Goal: Transaction & Acquisition: Purchase product/service

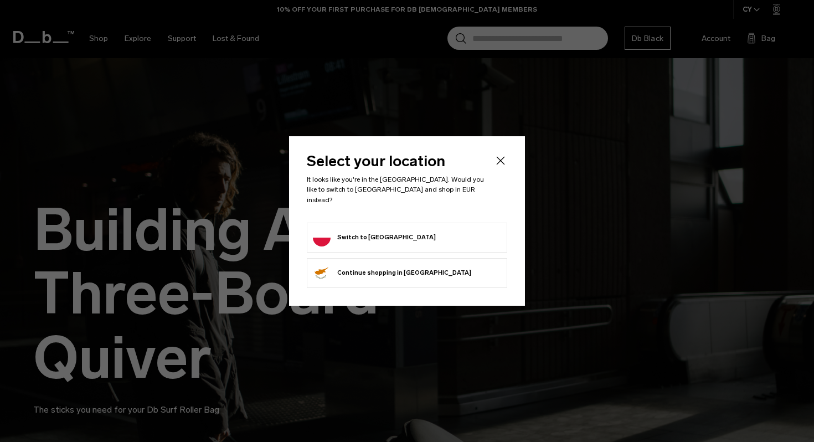
click at [440, 231] on form "Switch to [GEOGRAPHIC_DATA]" at bounding box center [407, 238] width 188 height 18
click at [338, 230] on button "Switch to [GEOGRAPHIC_DATA]" at bounding box center [374, 238] width 123 height 18
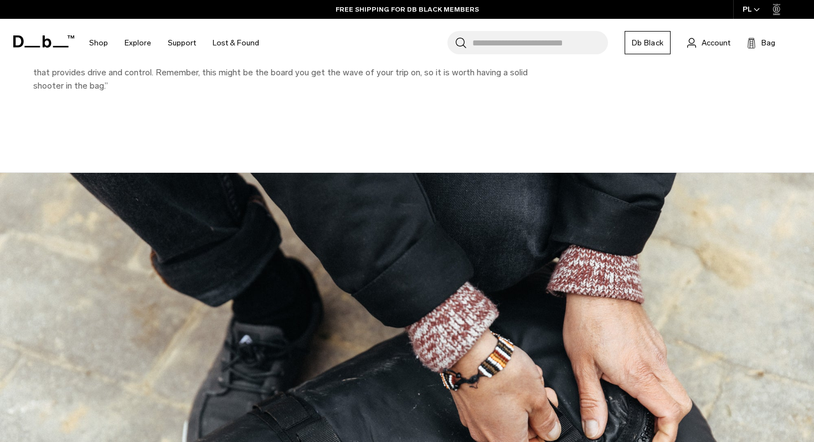
scroll to position [2577, 0]
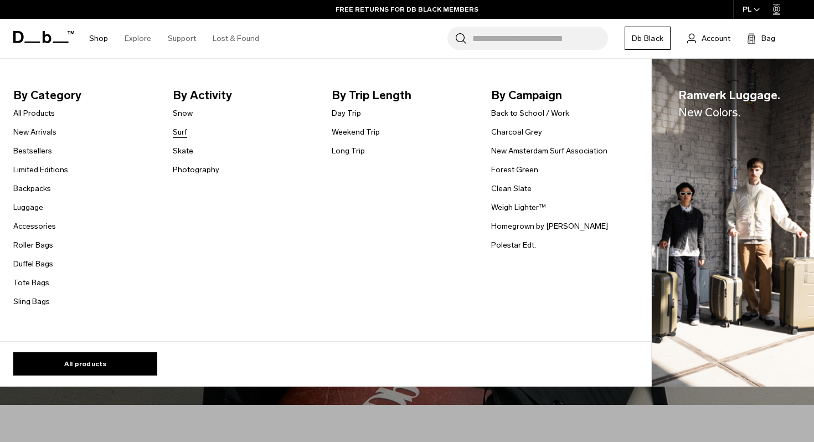
click at [181, 132] on link "Surf" at bounding box center [180, 132] width 14 height 12
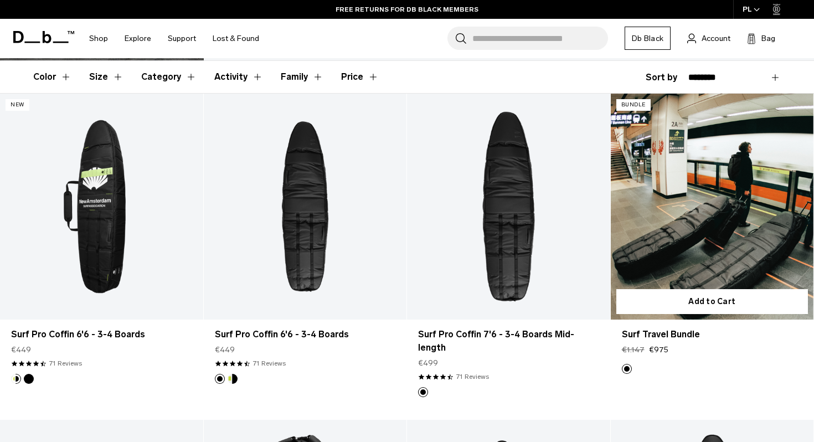
scroll to position [183, 0]
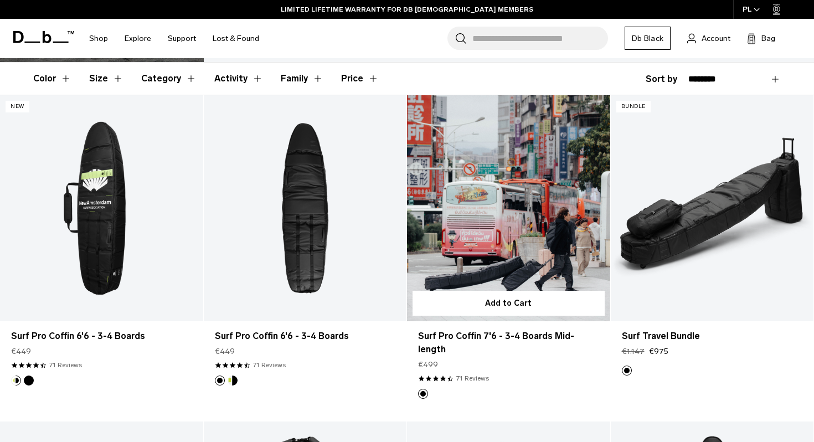
click at [528, 244] on link "Surf Pro Coffin 7'6 - 3-4 Boards Mid-length" at bounding box center [508, 207] width 203 height 225
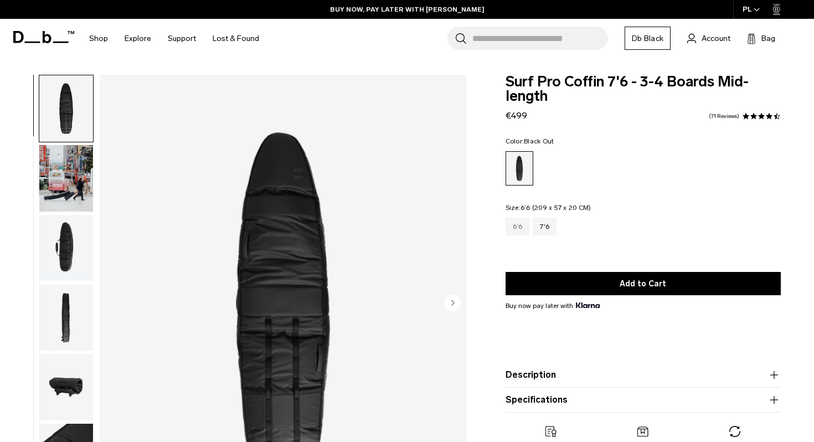
click at [517, 224] on div "6’6" at bounding box center [517, 227] width 24 height 18
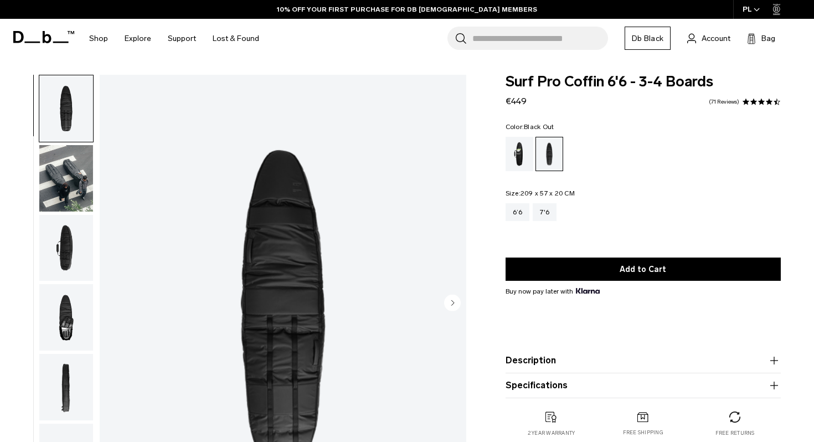
scroll to position [4, 0]
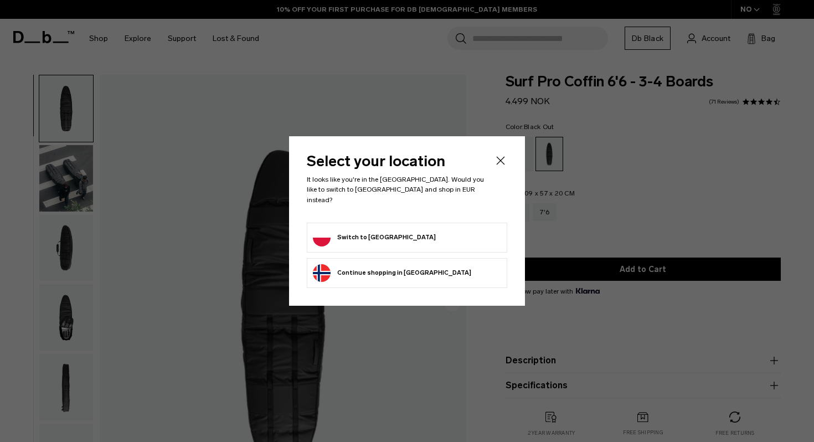
click at [504, 158] on div "Select your location It looks like you're in the Poland. Would you like to swit…" at bounding box center [407, 220] width 236 height 169
click at [499, 166] on icon "Close" at bounding box center [500, 160] width 13 height 13
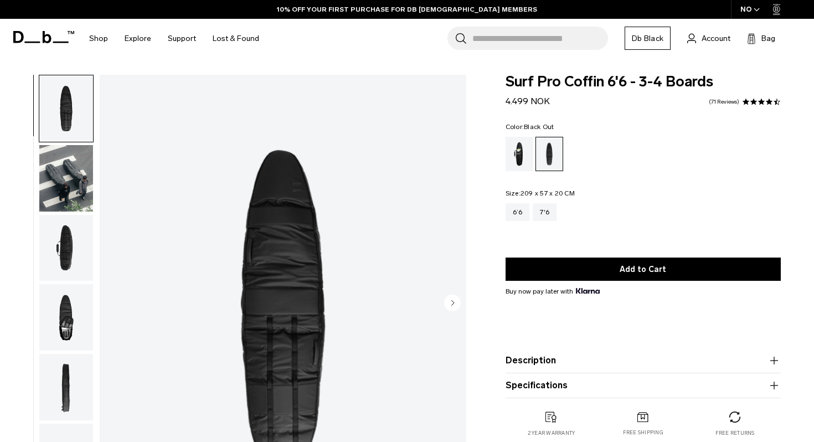
click at [58, 181] on img "button" at bounding box center [66, 178] width 54 height 66
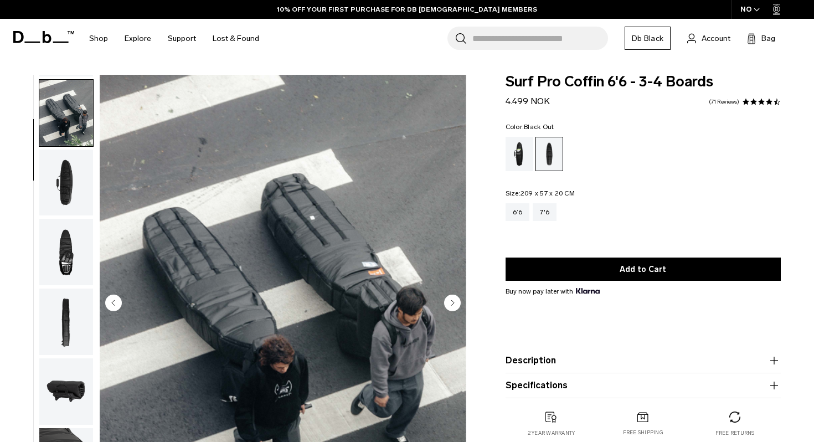
scroll to position [70, 0]
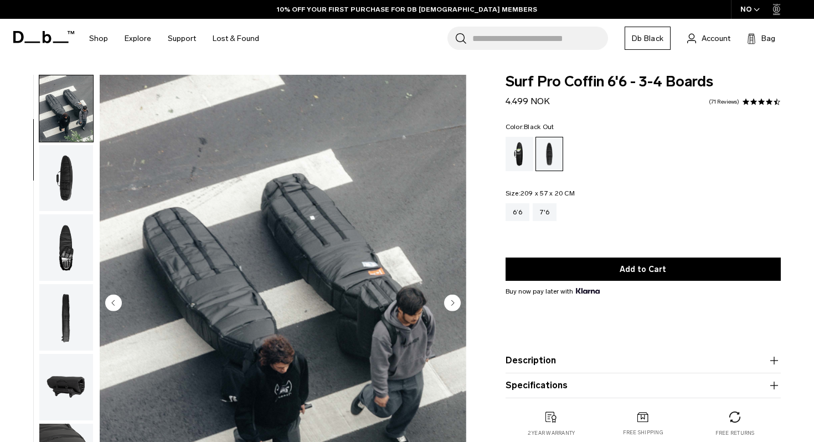
click at [62, 244] on img "button" at bounding box center [66, 247] width 54 height 66
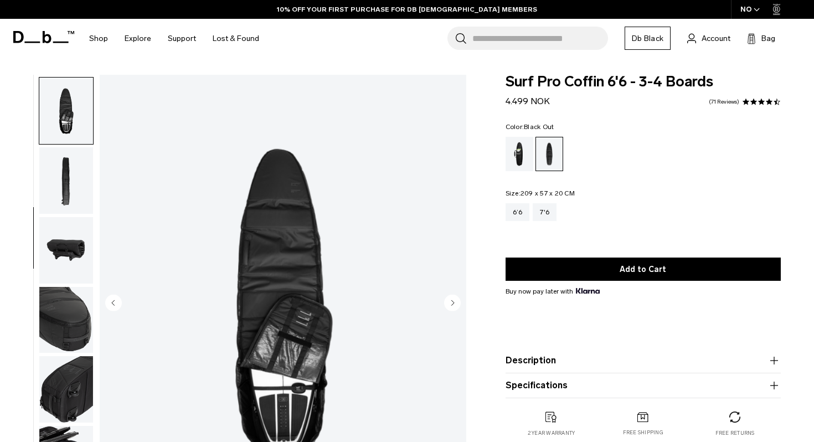
scroll to position [209, 0]
